Goal: Use online tool/utility: Utilize a website feature to perform a specific function

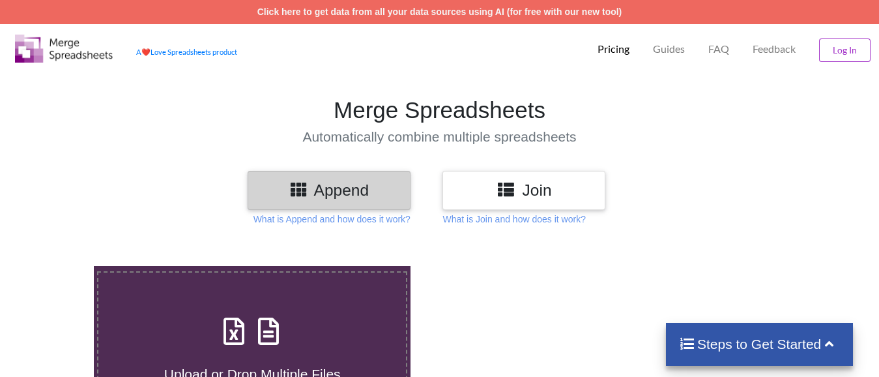
click at [173, 311] on div "Upload or Drop Multiple Files to Automatically Append Them" at bounding box center [252, 355] width 308 height 88
click at [59, 266] on input "Upload or Drop Multiple Files to Automatically Append Them" at bounding box center [59, 266] width 0 height 0
type input "C:\fakepath\Copy - 13, Technical Analysis Scanner(1).xlsx"
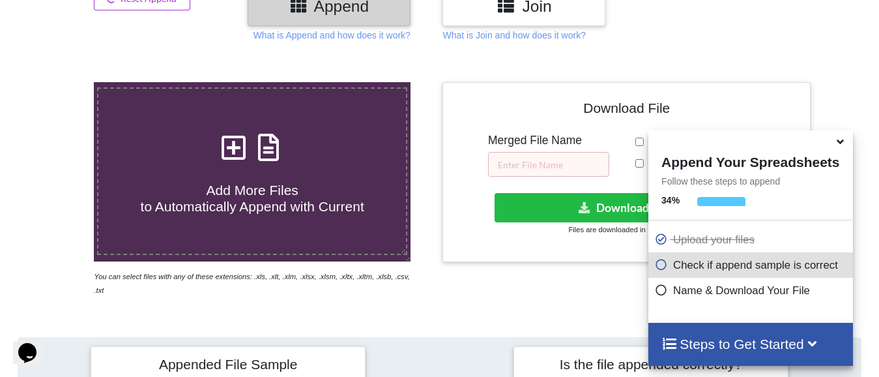
scroll to position [181, 0]
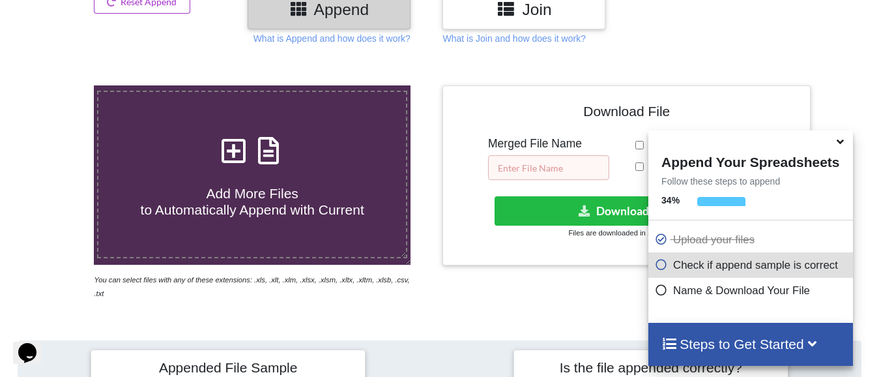
click at [559, 158] on input "text" at bounding box center [548, 167] width 121 height 25
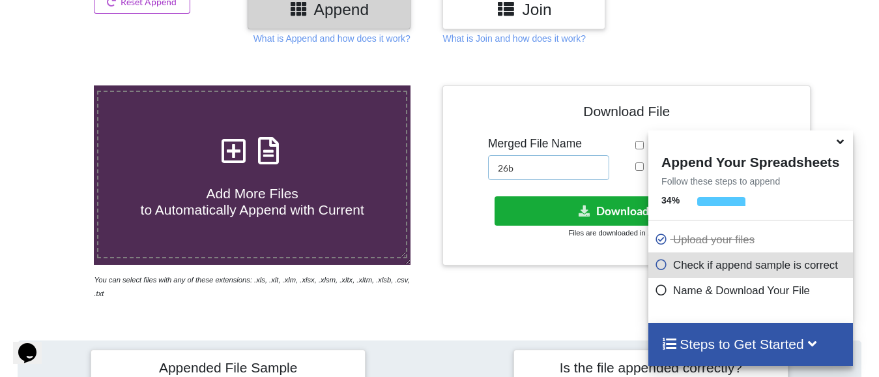
type input "26b"
click at [561, 211] on button "Download File" at bounding box center [625, 210] width 261 height 29
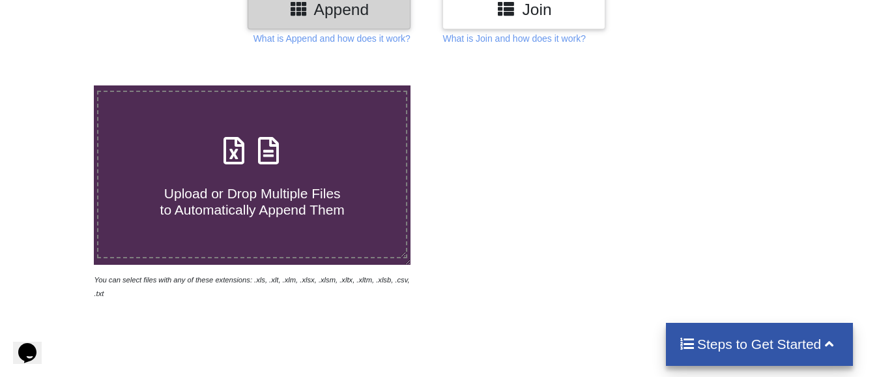
click at [192, 182] on h4 "Upload or Drop Multiple Files to Automatically Append Them" at bounding box center [252, 194] width 308 height 50
click at [59, 85] on input "Upload or Drop Multiple Files to Automatically Append Them" at bounding box center [59, 85] width 0 height 0
type input "C:\fakepath\entry 1 HR BRK, Technical Analysis Scanner-13 16.xlsx"
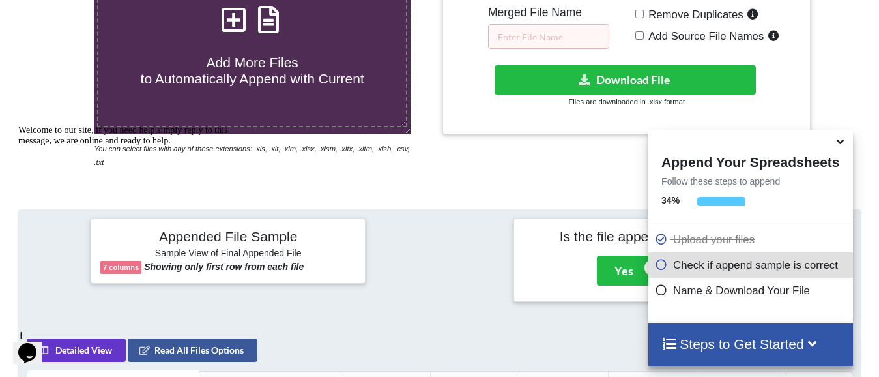
scroll to position [311, 0]
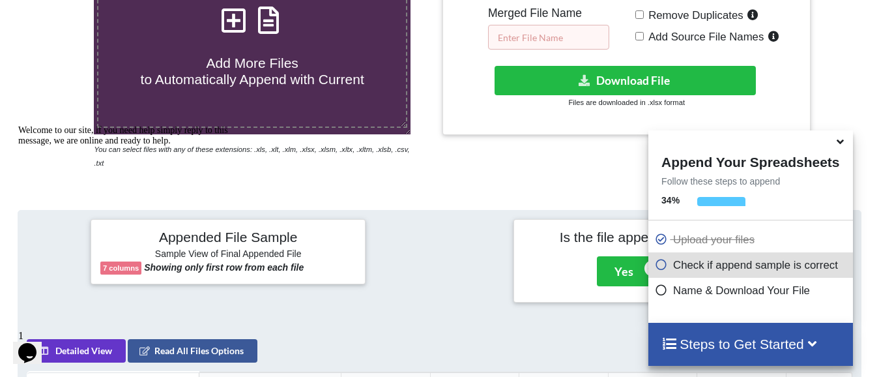
click at [545, 41] on input "text" at bounding box center [548, 37] width 121 height 25
type input "1"
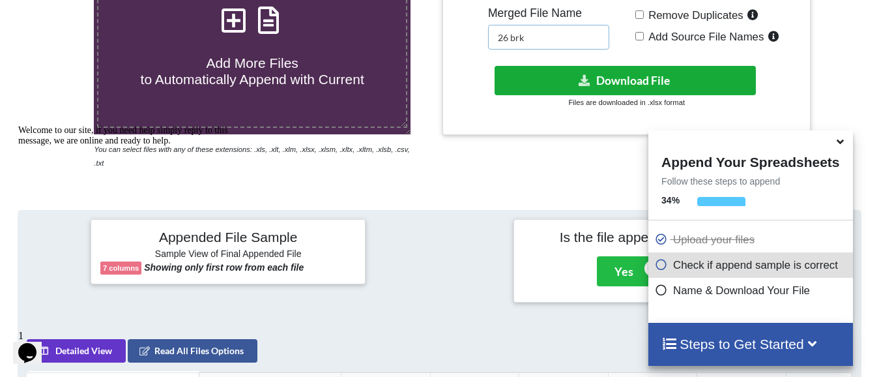
type input "26 brk"
click at [566, 79] on button "Download File" at bounding box center [625, 80] width 261 height 29
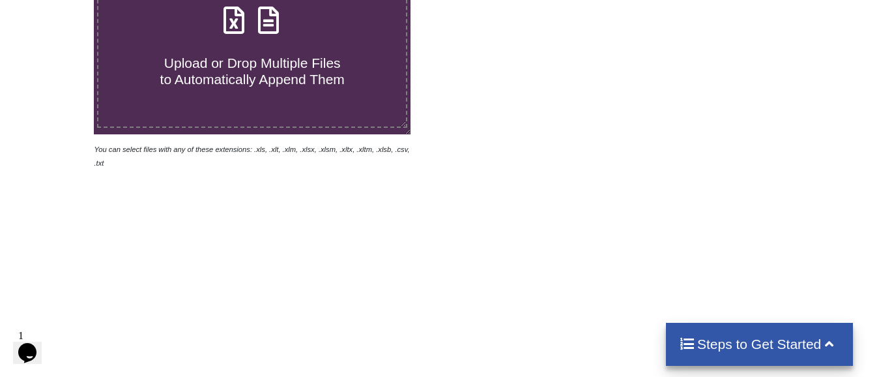
click at [223, 78] on span "Upload or Drop Multiple Files to Automatically Append Them" at bounding box center [252, 70] width 184 height 31
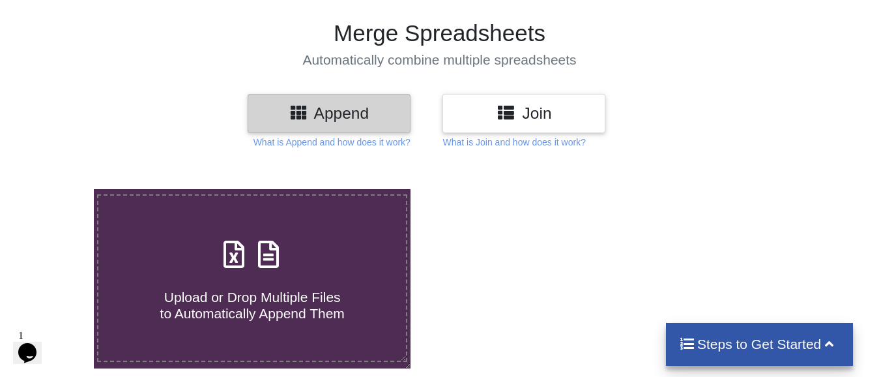
type input "C:\fakepath\3 days Ins break, Technical Analysis Scanner.xlsx"
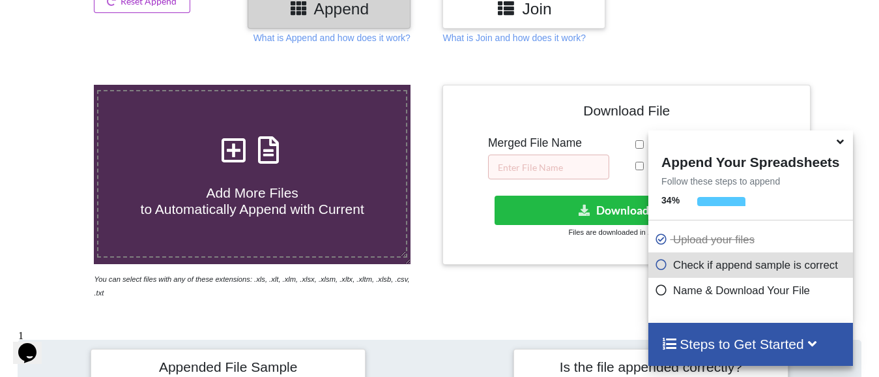
scroll to position [181, 0]
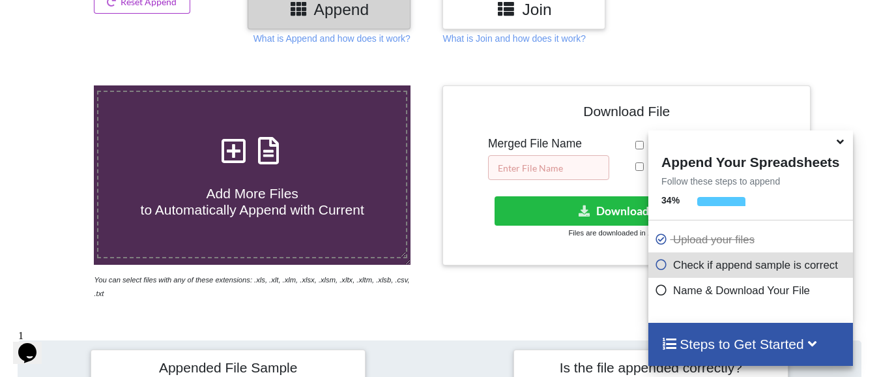
click at [555, 164] on input "text" at bounding box center [548, 167] width 121 height 25
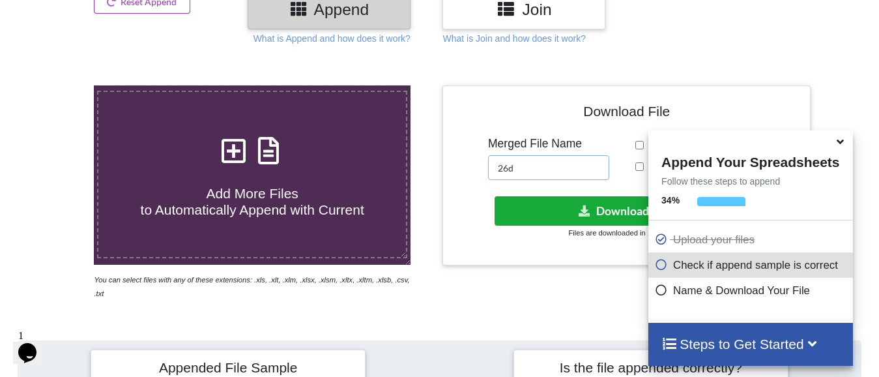
type input "26d"
click at [580, 213] on icon at bounding box center [585, 210] width 14 height 10
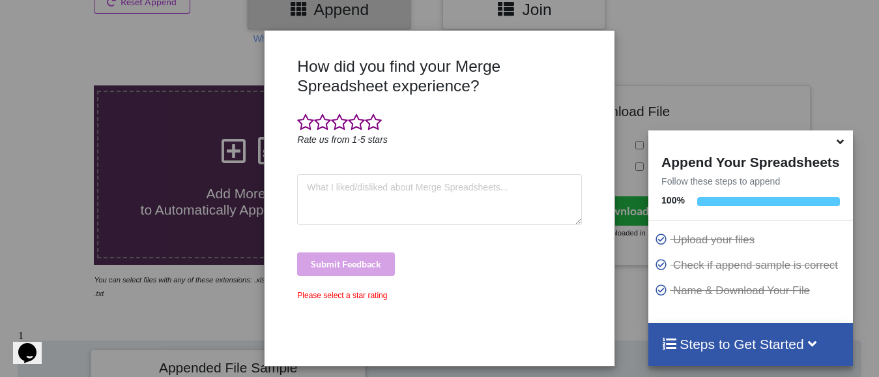
click at [250, 186] on div "How did you find your Merge Spreadsheet experience? Rate us from 1-5 stars Subm…" at bounding box center [439, 188] width 879 height 377
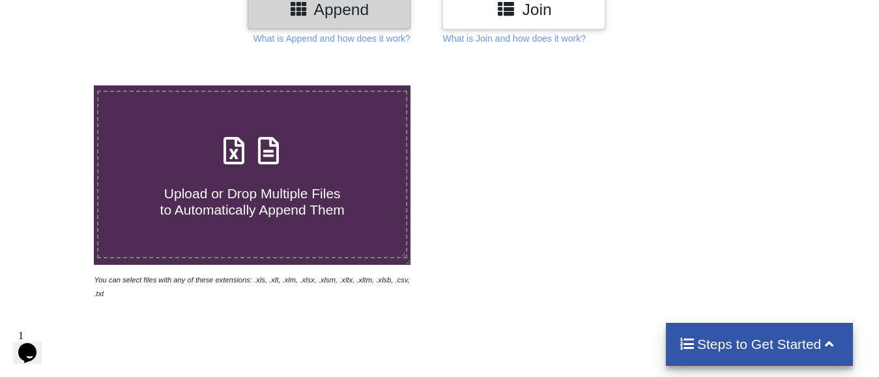
click at [212, 190] on span "Upload or Drop Multiple Files to Automatically Append Them" at bounding box center [252, 201] width 184 height 31
click at [59, 85] on input "Upload or Drop Multiple Files to Automatically Append Them" at bounding box center [59, 85] width 0 height 0
type input "C:\fakepath\10 low from high for 15 mins price action, Technical Analysis Scann…"
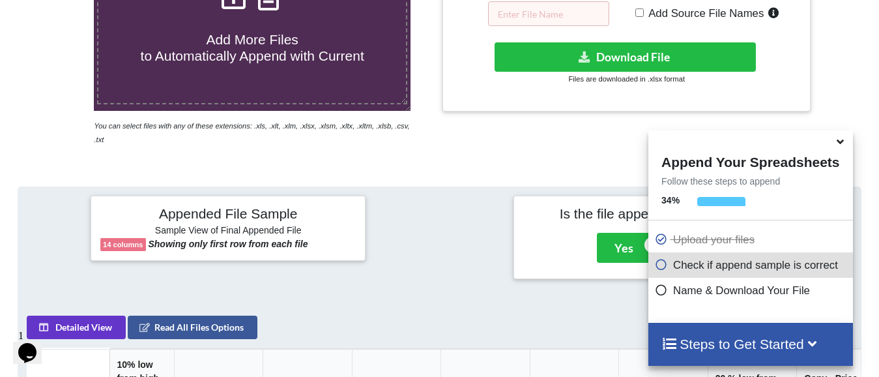
scroll to position [311, 0]
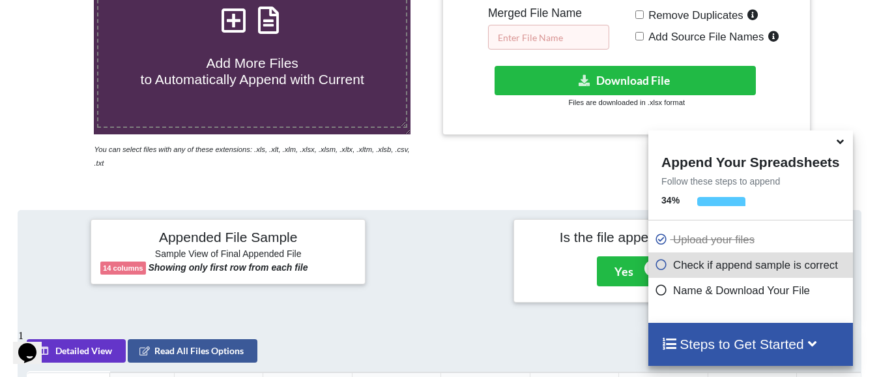
click at [548, 29] on input "text" at bounding box center [548, 37] width 121 height 25
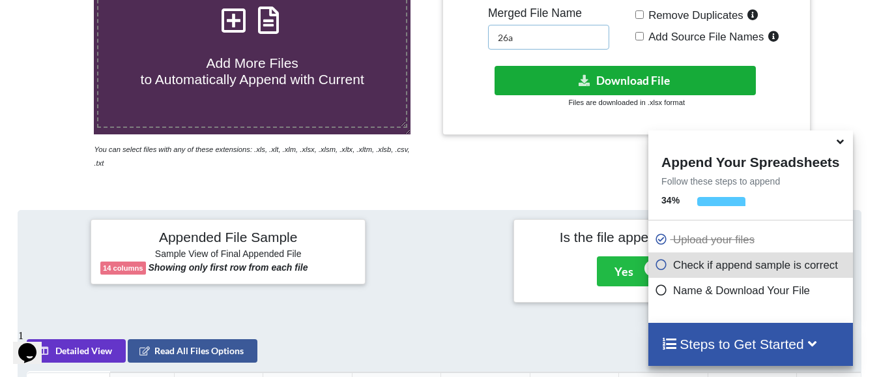
type input "26a"
click at [586, 81] on icon at bounding box center [585, 80] width 14 height 10
